Goal: Transaction & Acquisition: Purchase product/service

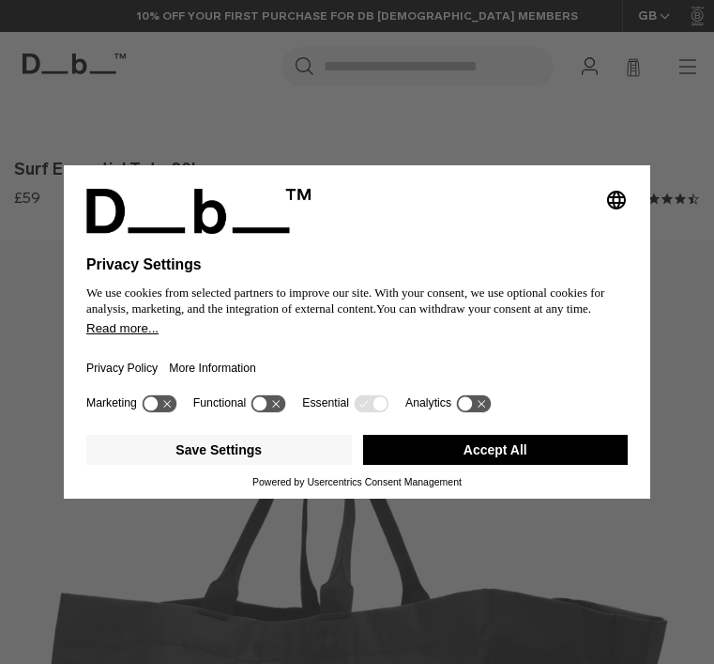
click at [476, 487] on div "Powered by Usercentrics Consent Management" at bounding box center [357, 481] width 542 height 11
click at [470, 427] on div "Marketing Functional Essential Analytics" at bounding box center [357, 409] width 542 height 38
click at [488, 461] on button "Accept All" at bounding box center [496, 450] width 266 height 30
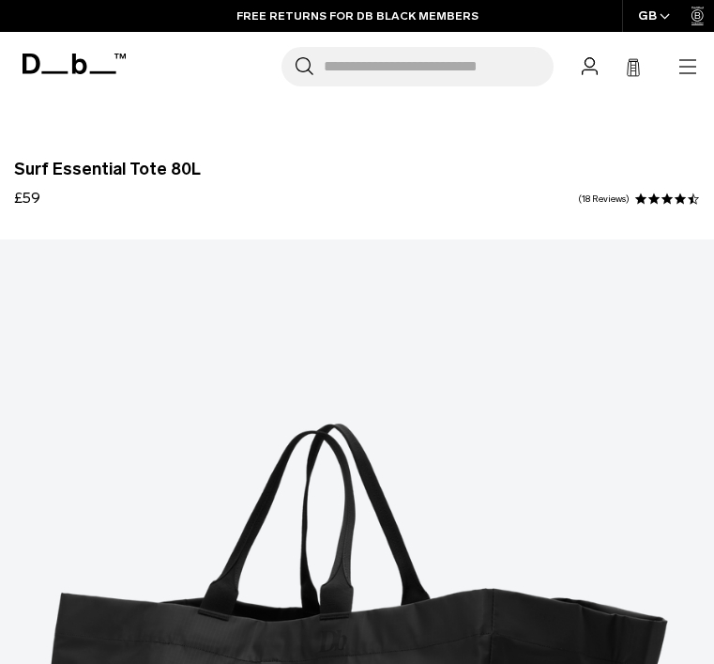
click at [91, 65] on icon at bounding box center [74, 64] width 103 height 21
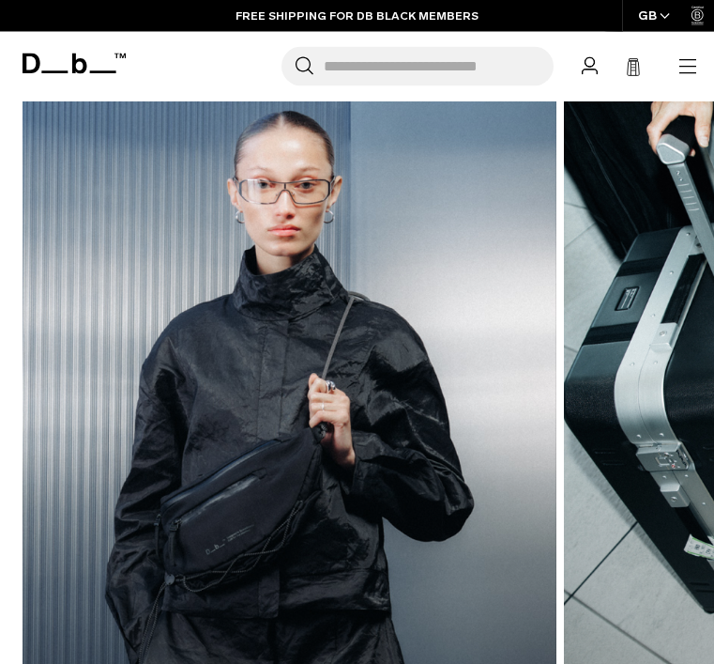
scroll to position [3144, 0]
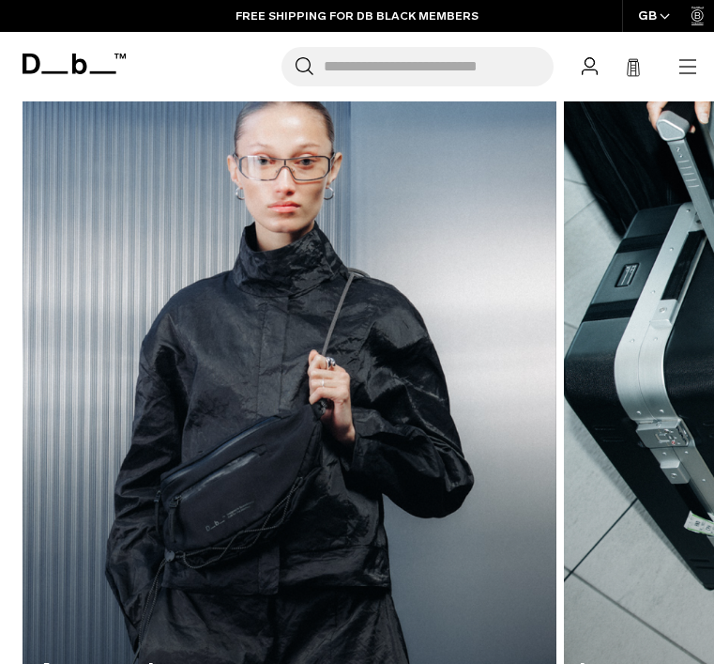
click at [278, 512] on img "1 / 7" at bounding box center [290, 403] width 534 height 721
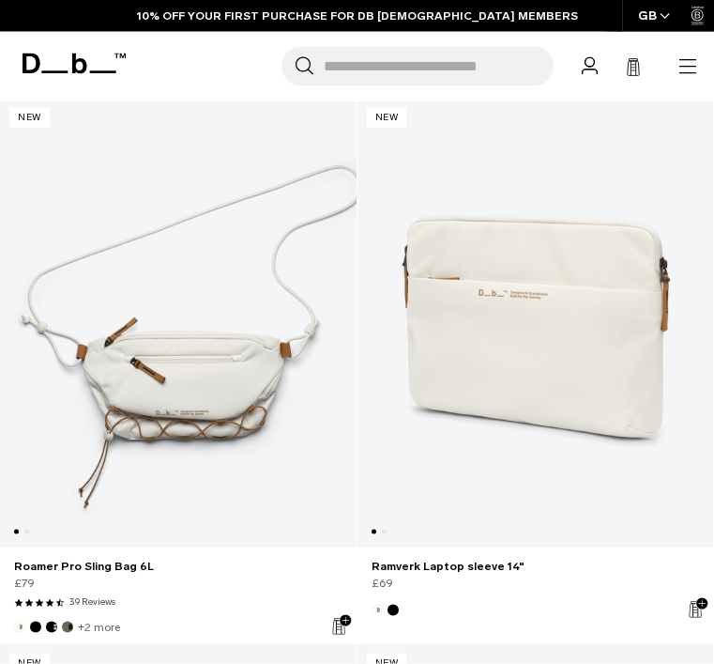
scroll to position [10220, 0]
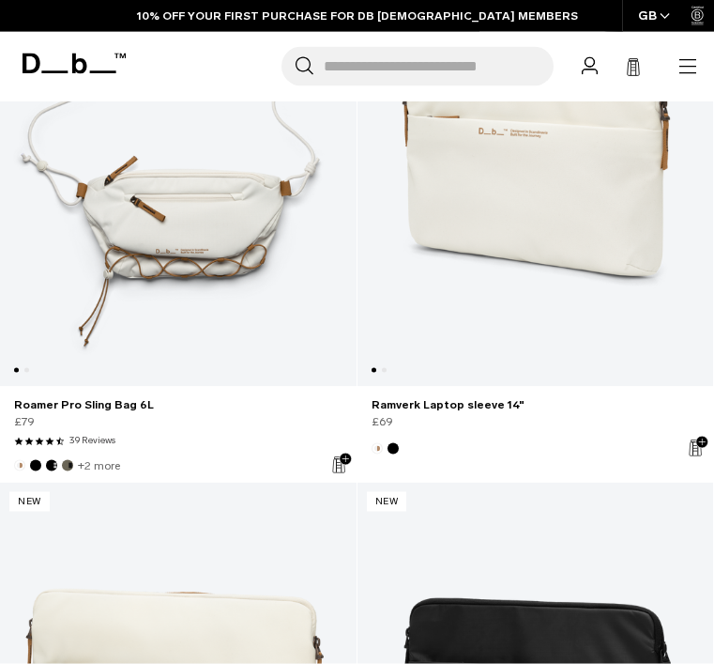
click at [208, 227] on link "Roamer Pro Sling Bag 6L" at bounding box center [178, 162] width 357 height 450
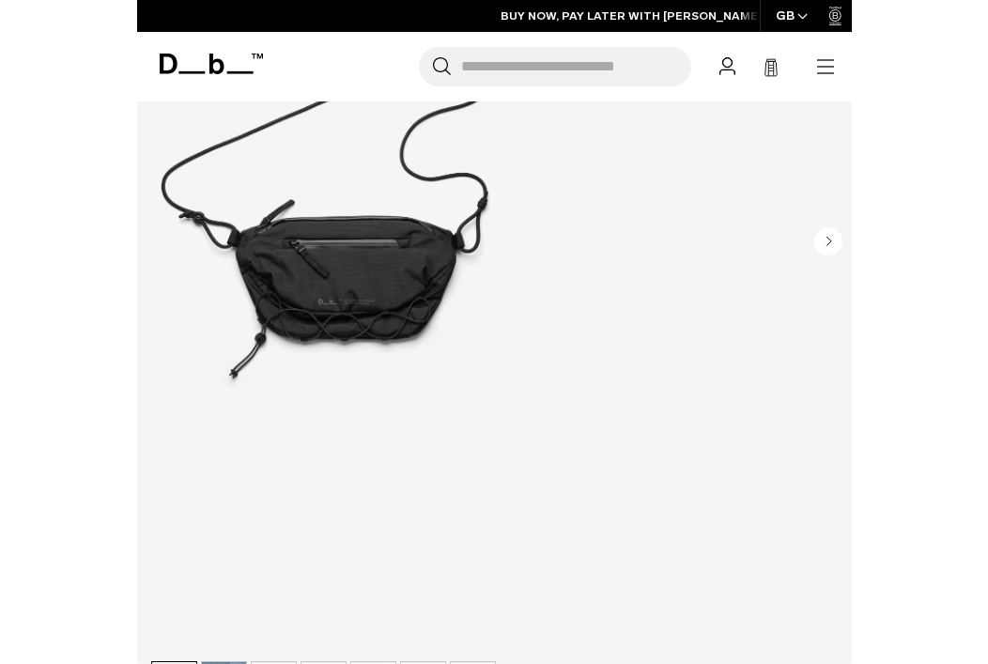
scroll to position [380, 0]
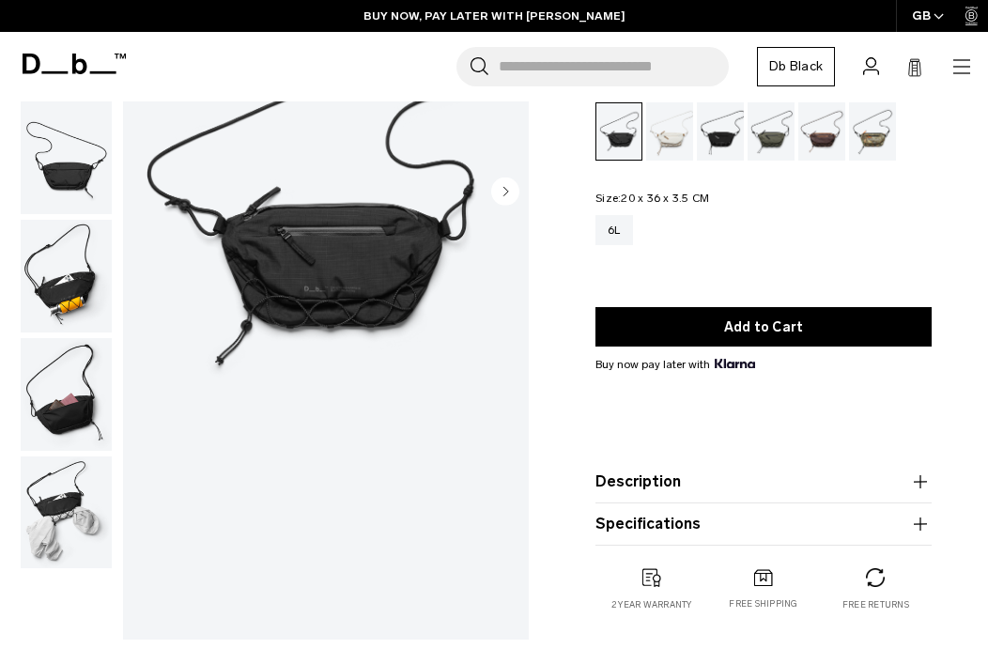
click at [701, 271] on div "6L" at bounding box center [763, 243] width 336 height 57
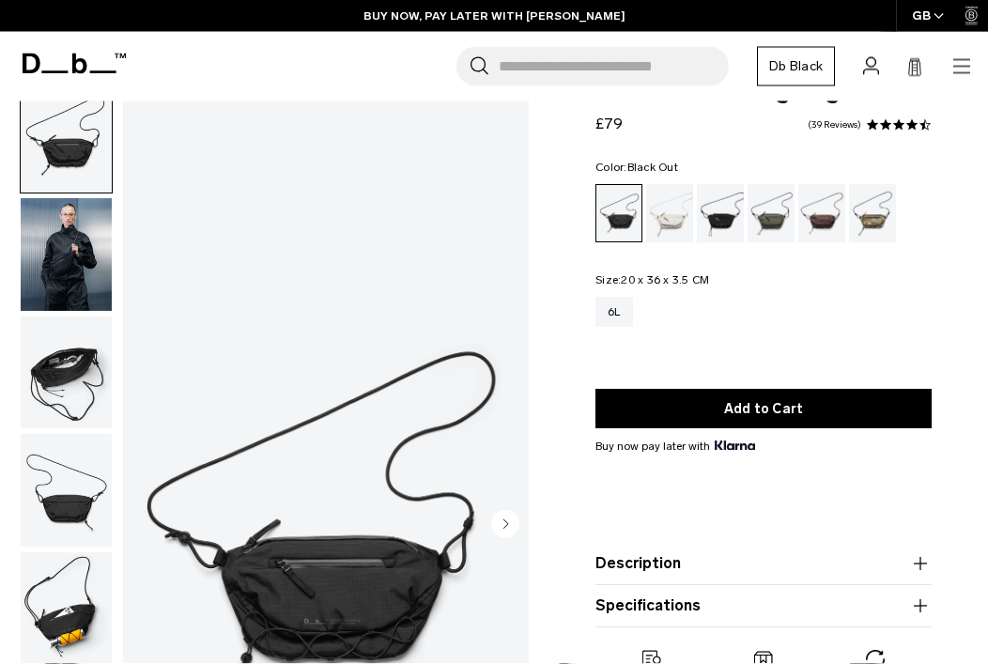
scroll to position [0, 0]
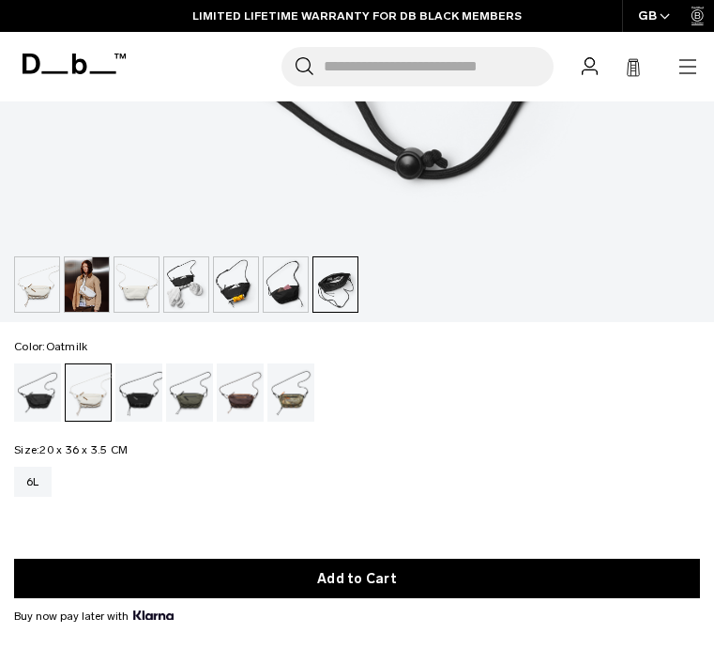
scroll to position [864, 0]
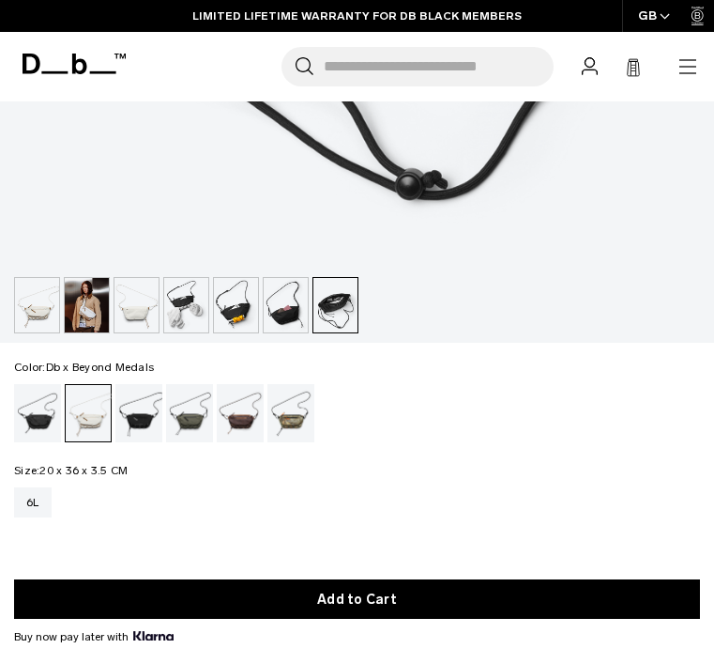
click at [307, 409] on div "Db x Beyond Medals" at bounding box center [292, 413] width 48 height 58
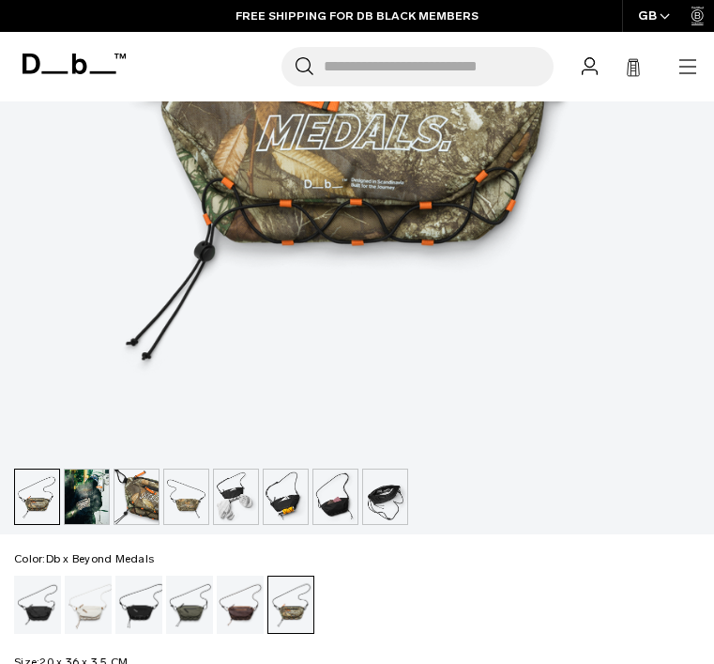
scroll to position [727, 0]
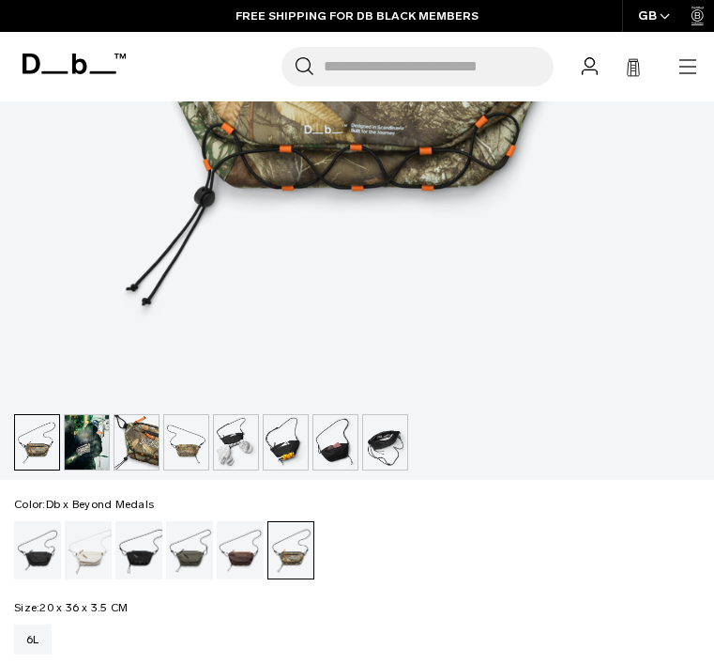
click at [292, 453] on img "button" at bounding box center [286, 442] width 44 height 54
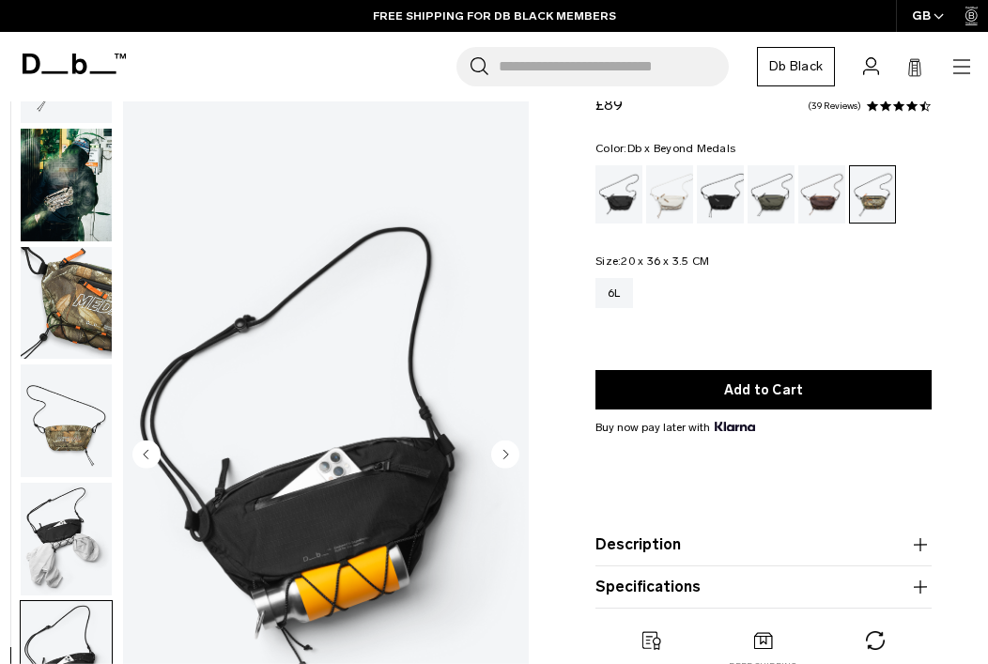
scroll to position [168, 0]
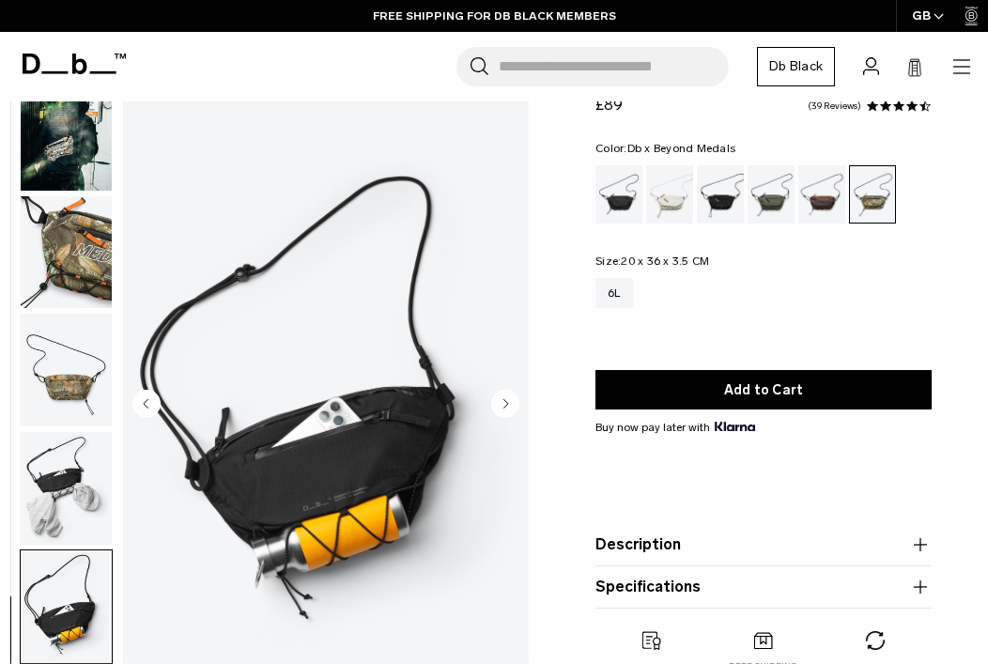
click at [82, 488] on img "button" at bounding box center [66, 488] width 91 height 113
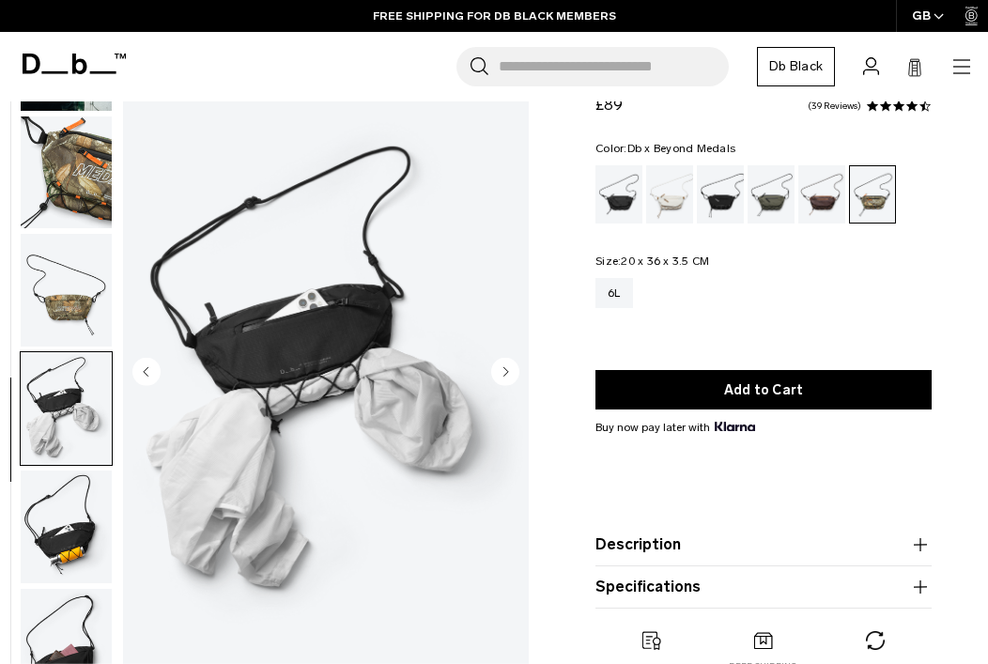
scroll to position [202, 0]
